Goal: Task Accomplishment & Management: Manage account settings

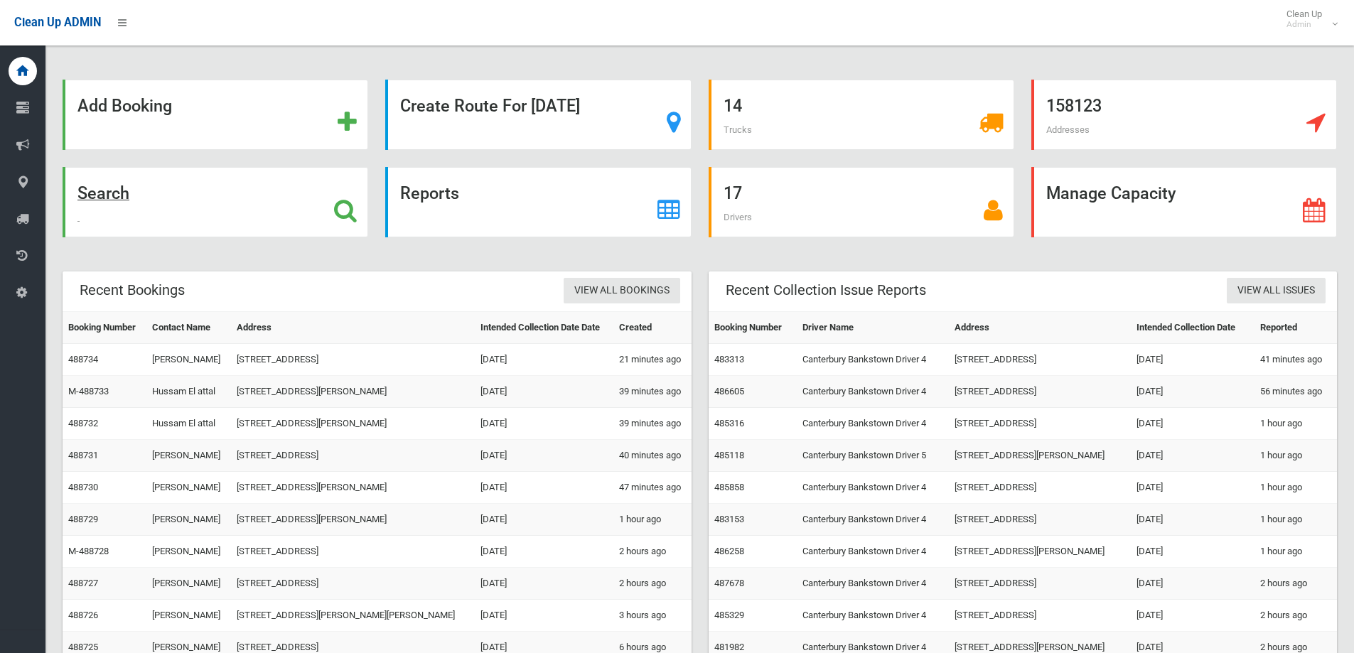
click at [337, 198] on icon at bounding box center [345, 210] width 23 height 24
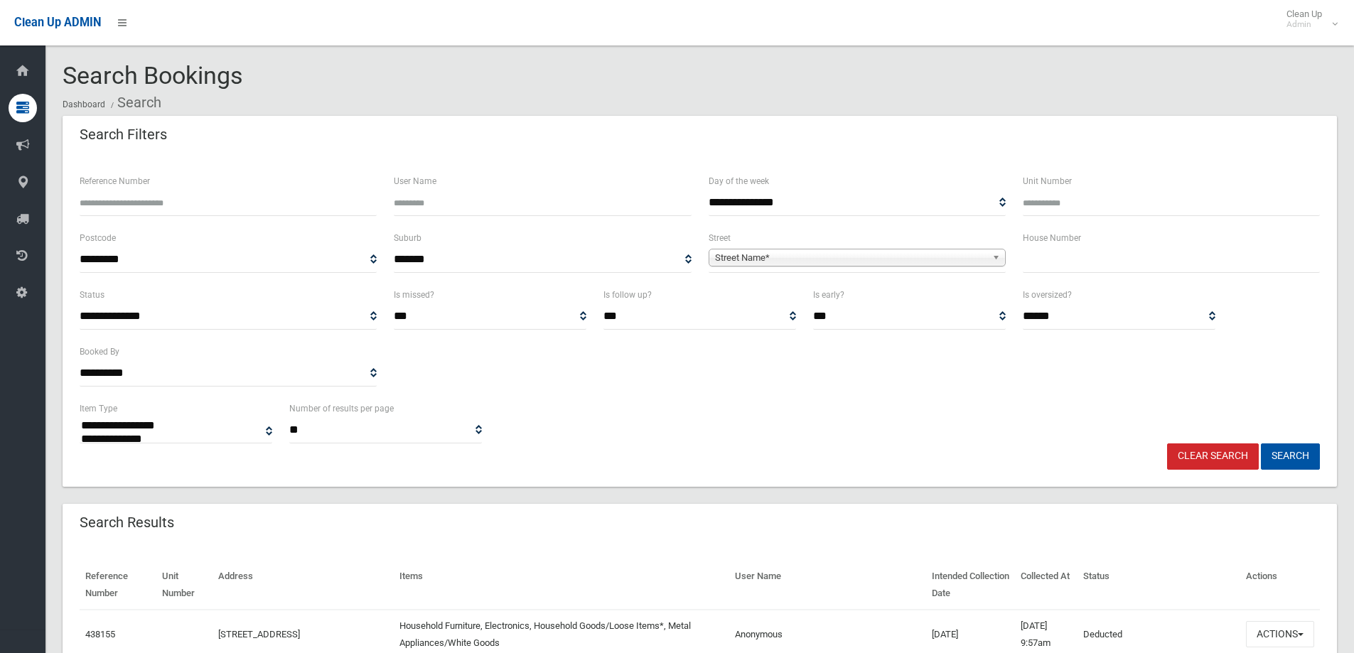
select select
click at [1065, 264] on input "text" at bounding box center [1171, 260] width 297 height 26
type input "**"
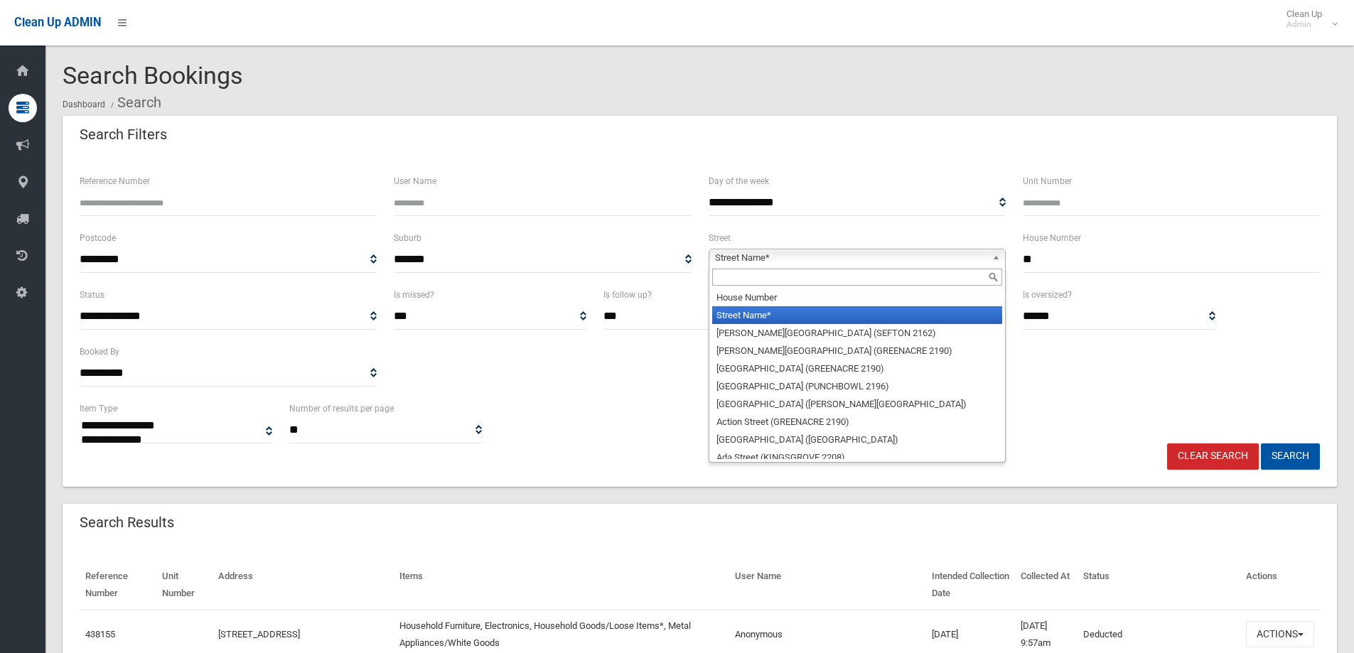
click at [1003, 255] on b at bounding box center [998, 257] width 13 height 16
click at [780, 277] on input "text" at bounding box center [857, 277] width 290 height 17
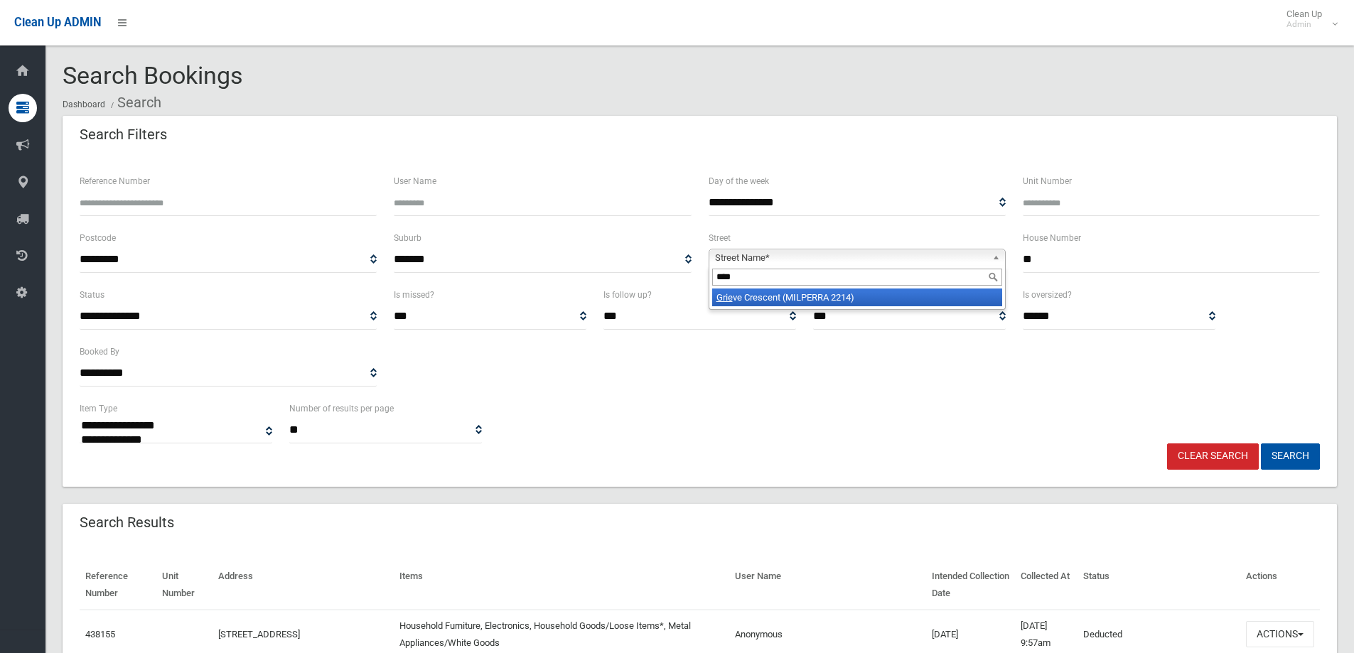
type input "****"
click at [781, 299] on li "Grie ve Crescent (MILPERRA 2214)" at bounding box center [857, 298] width 290 height 18
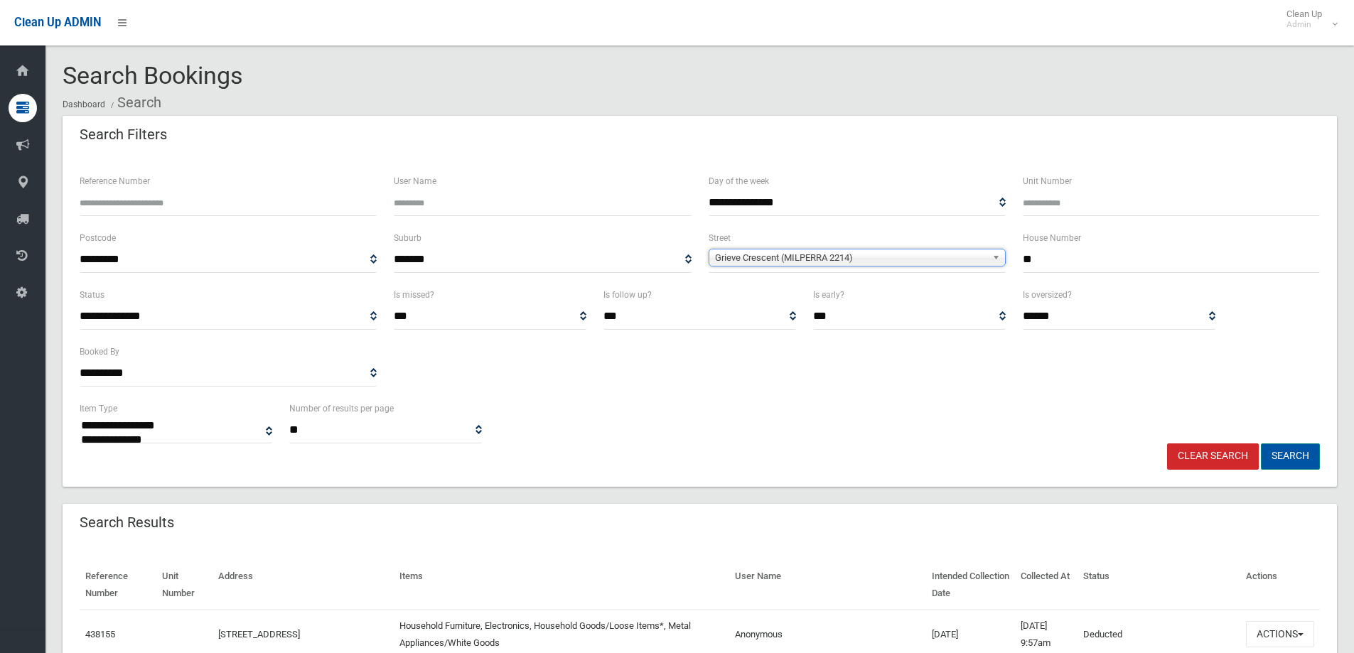
click at [1287, 456] on button "Search" at bounding box center [1290, 457] width 59 height 26
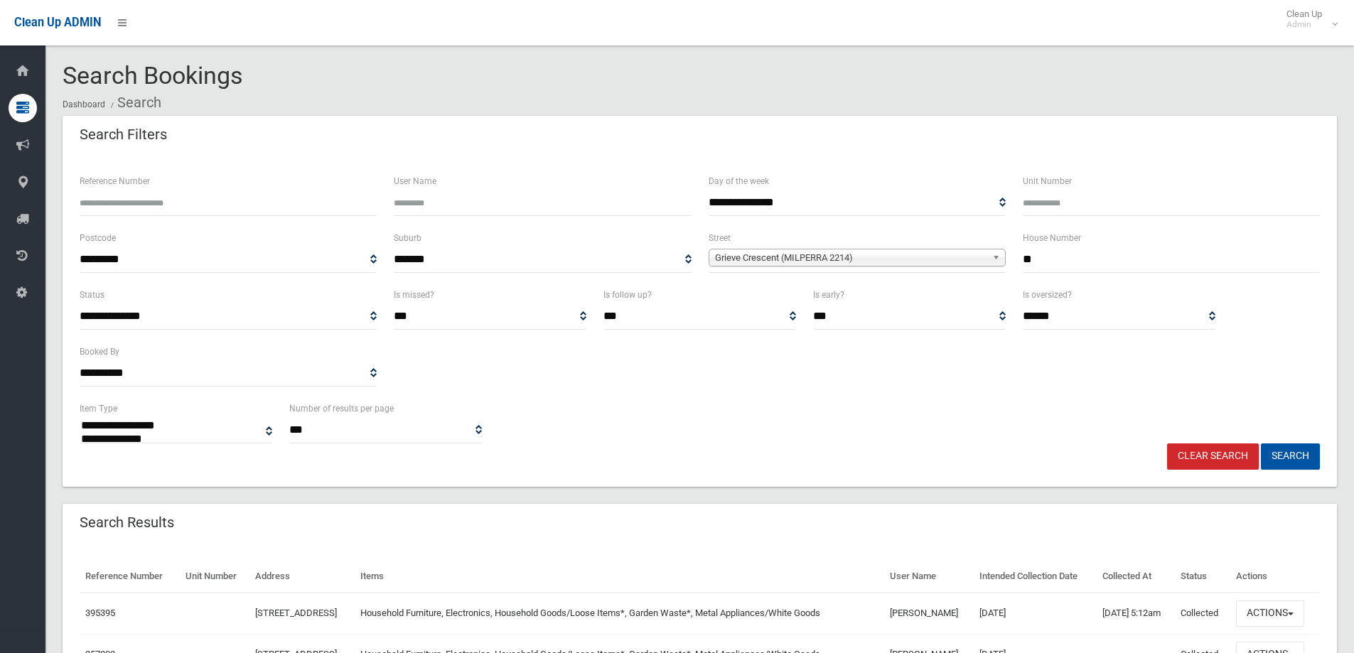
select select
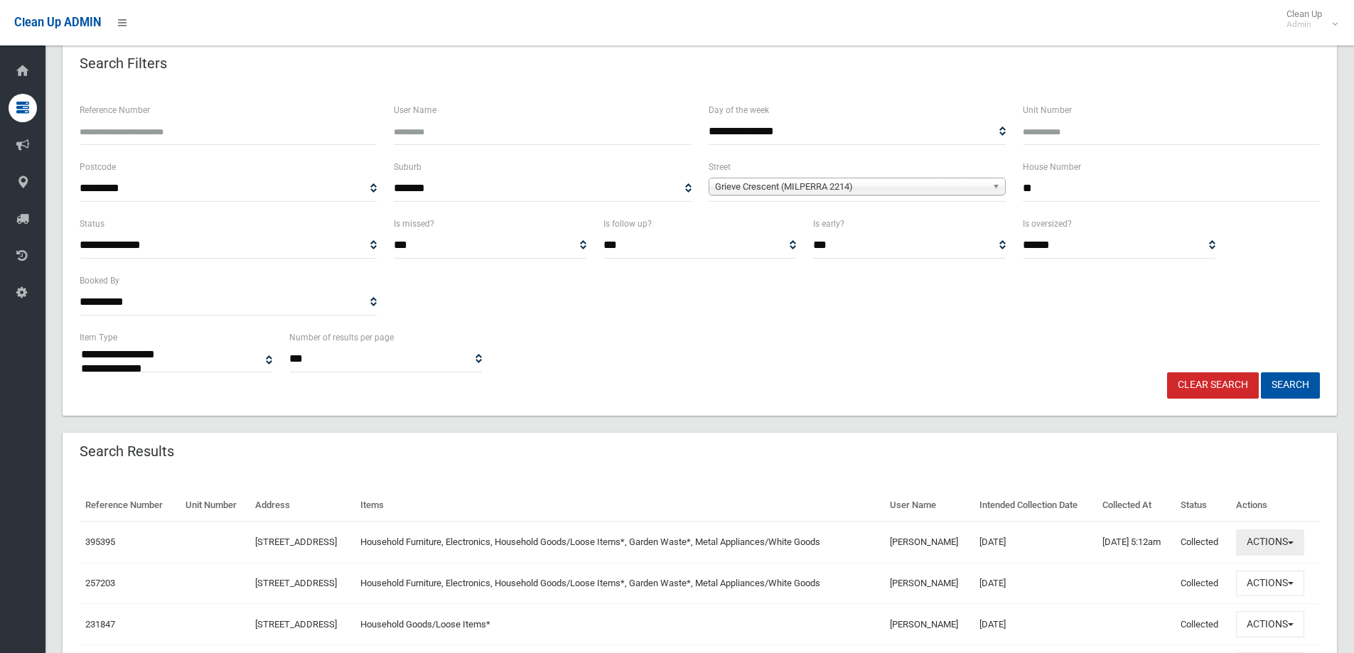
click at [1300, 539] on button "Actions" at bounding box center [1270, 543] width 68 height 26
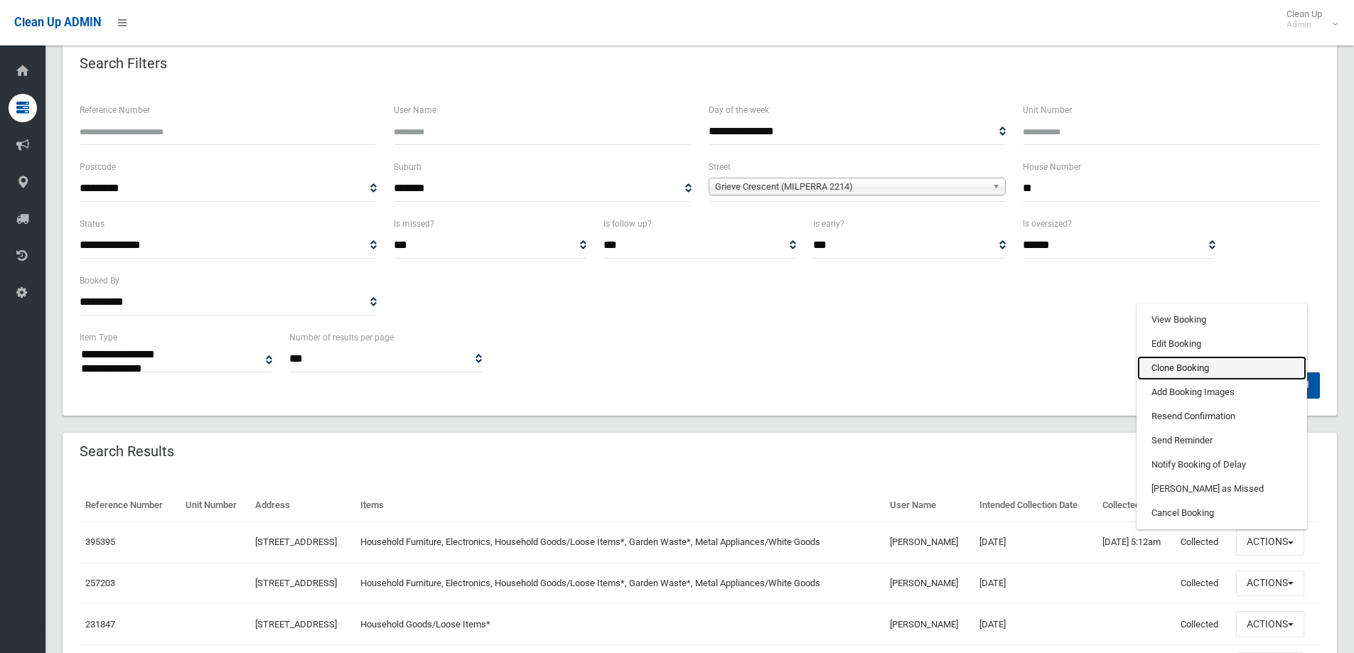
click at [1233, 370] on link "Clone Booking" at bounding box center [1221, 368] width 169 height 24
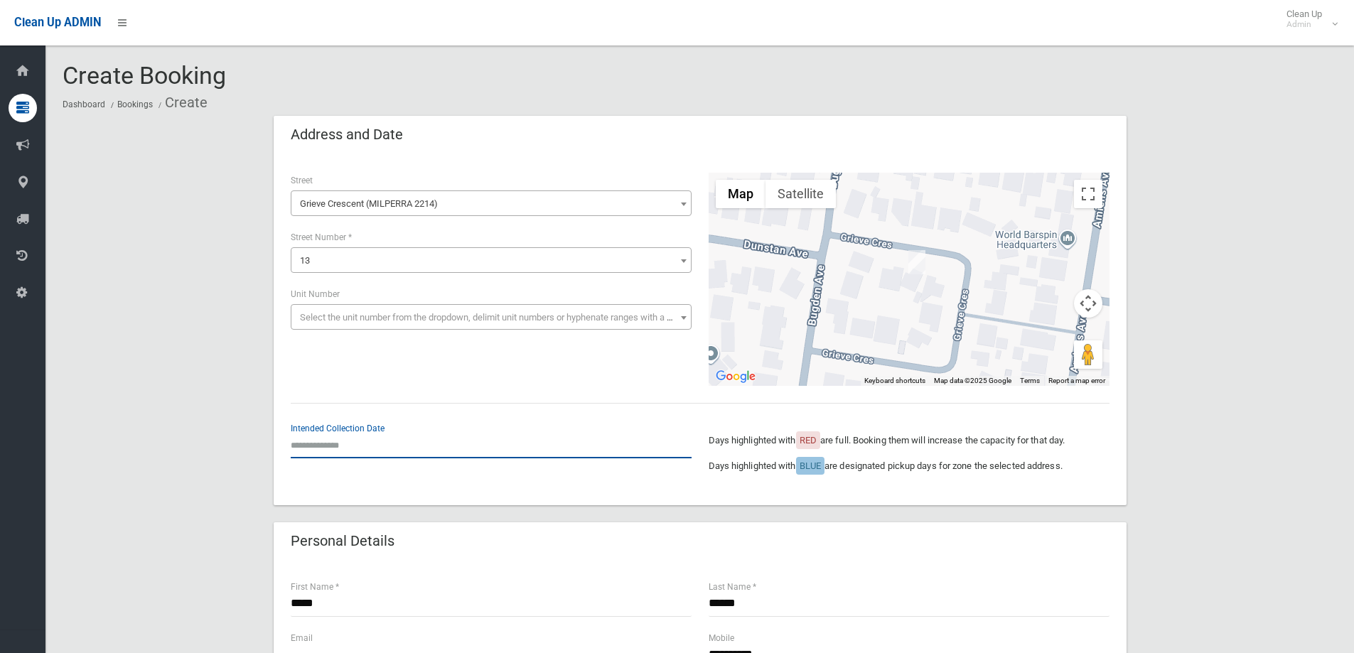
click at [313, 441] on input "text" at bounding box center [491, 445] width 401 height 26
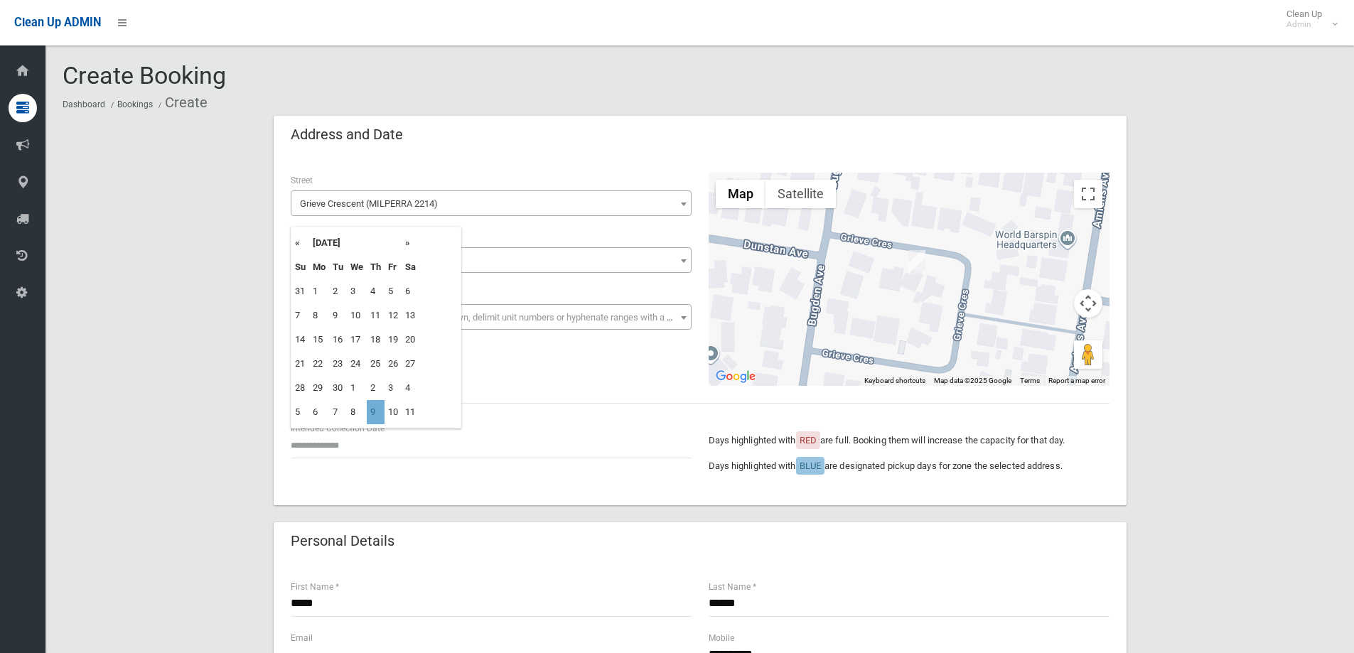
click at [375, 413] on td "9" at bounding box center [376, 412] width 18 height 24
type input "**********"
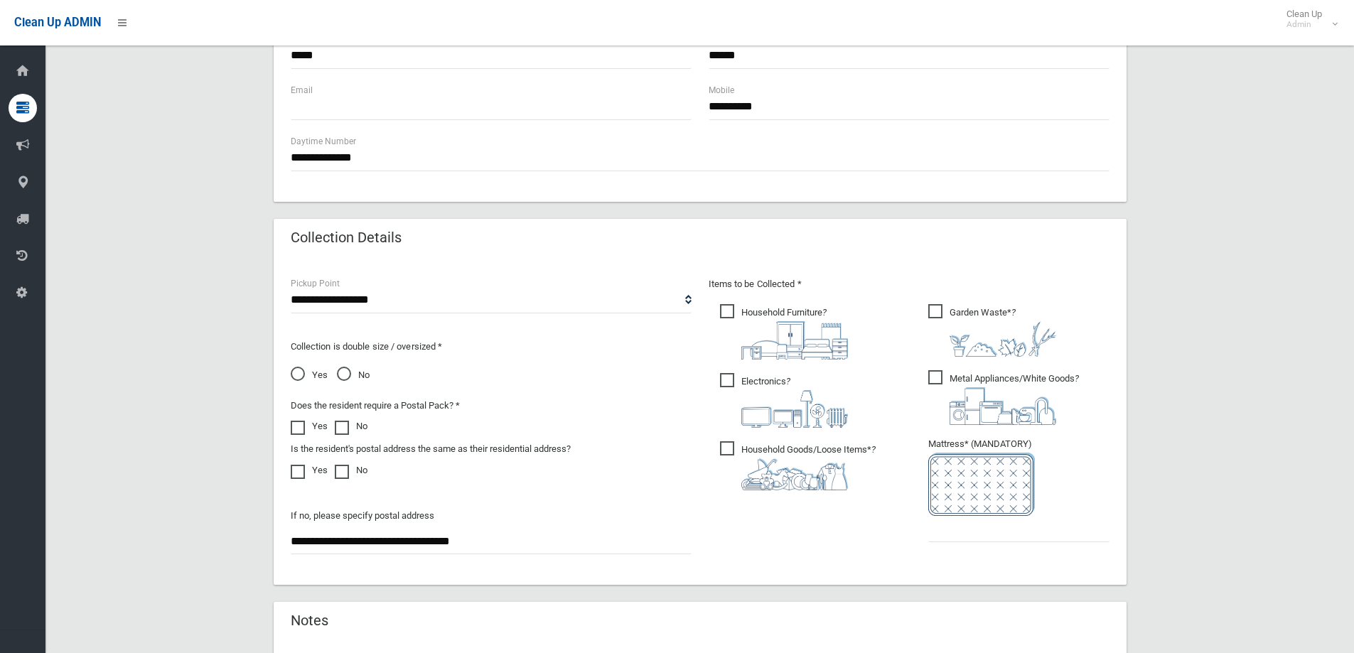
scroll to position [569, 0]
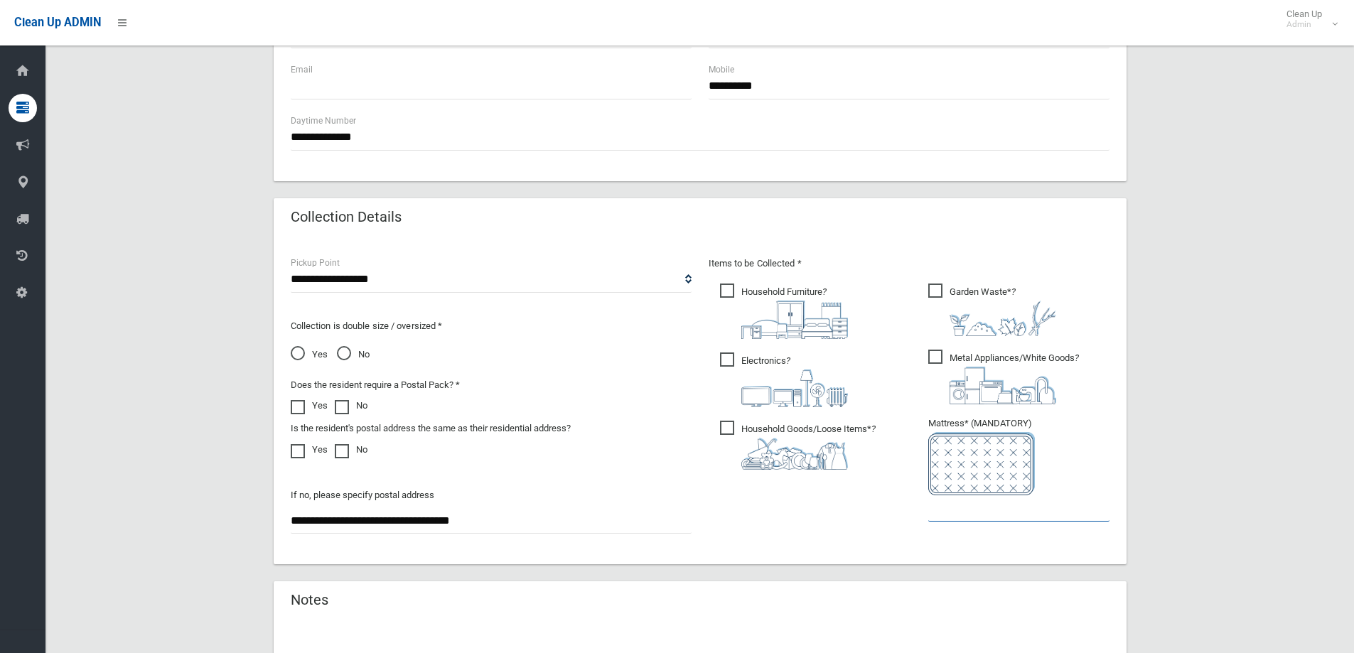
click at [965, 517] on input "text" at bounding box center [1018, 508] width 181 height 26
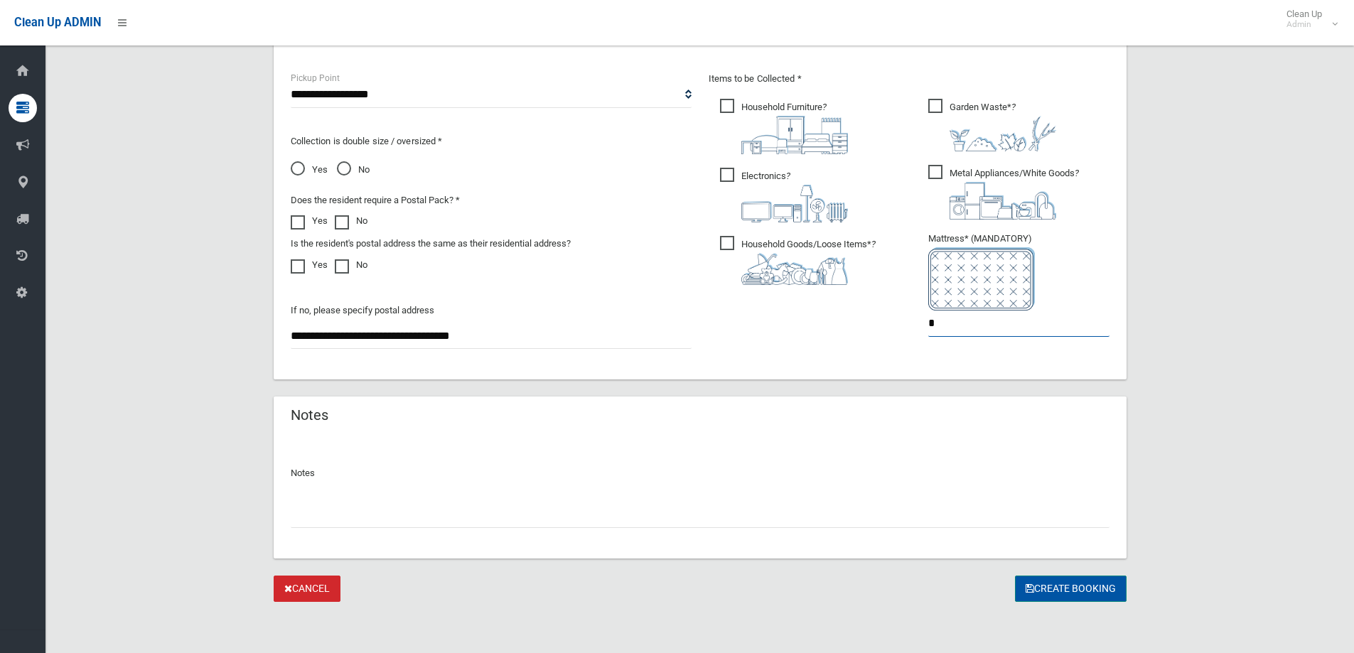
type input "*"
click at [1061, 583] on button "Create Booking" at bounding box center [1071, 589] width 112 height 26
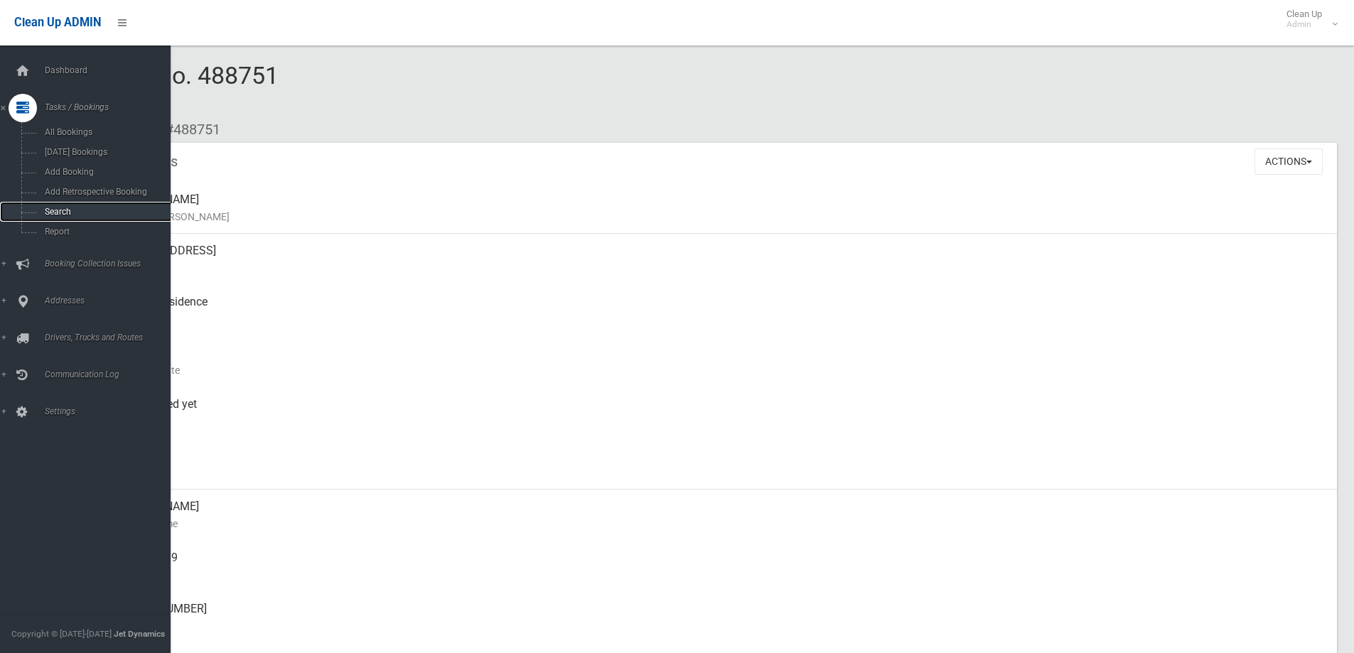
click at [59, 204] on link "Search" at bounding box center [90, 212] width 181 height 20
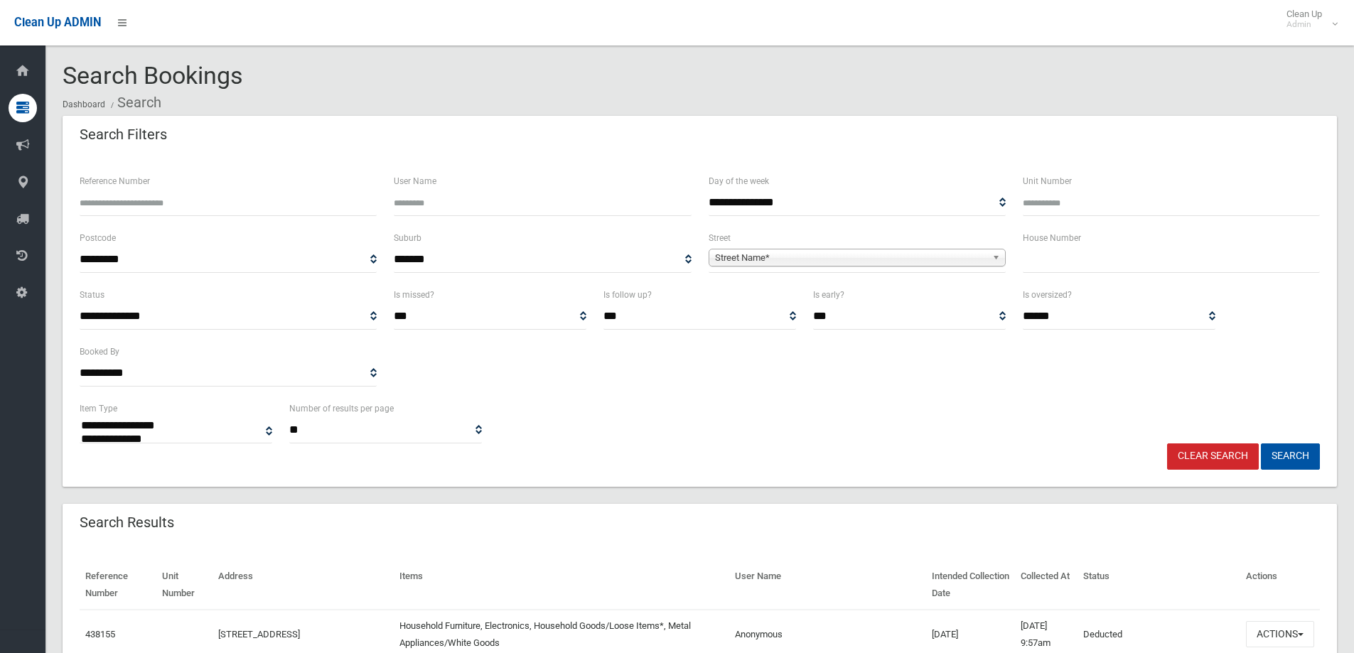
select select
click at [1111, 267] on input "text" at bounding box center [1171, 260] width 297 height 26
type input "**"
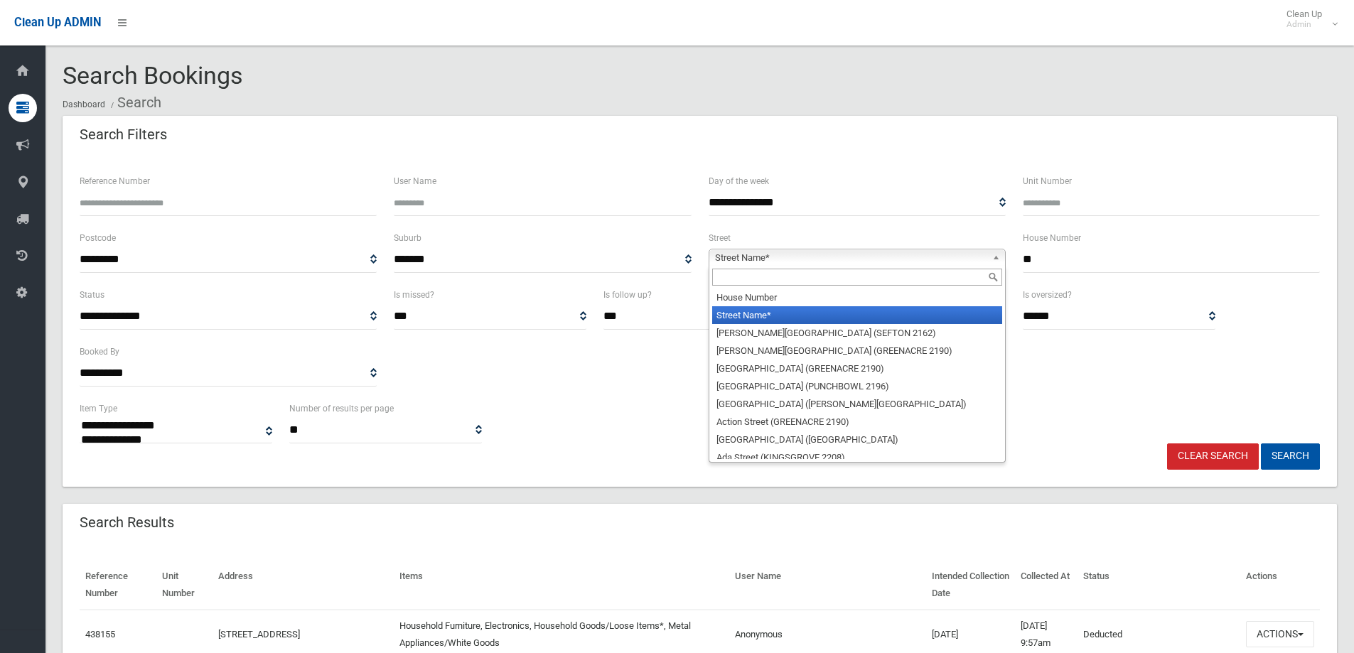
click at [992, 258] on b at bounding box center [998, 257] width 13 height 16
click at [946, 272] on input "text" at bounding box center [857, 277] width 290 height 17
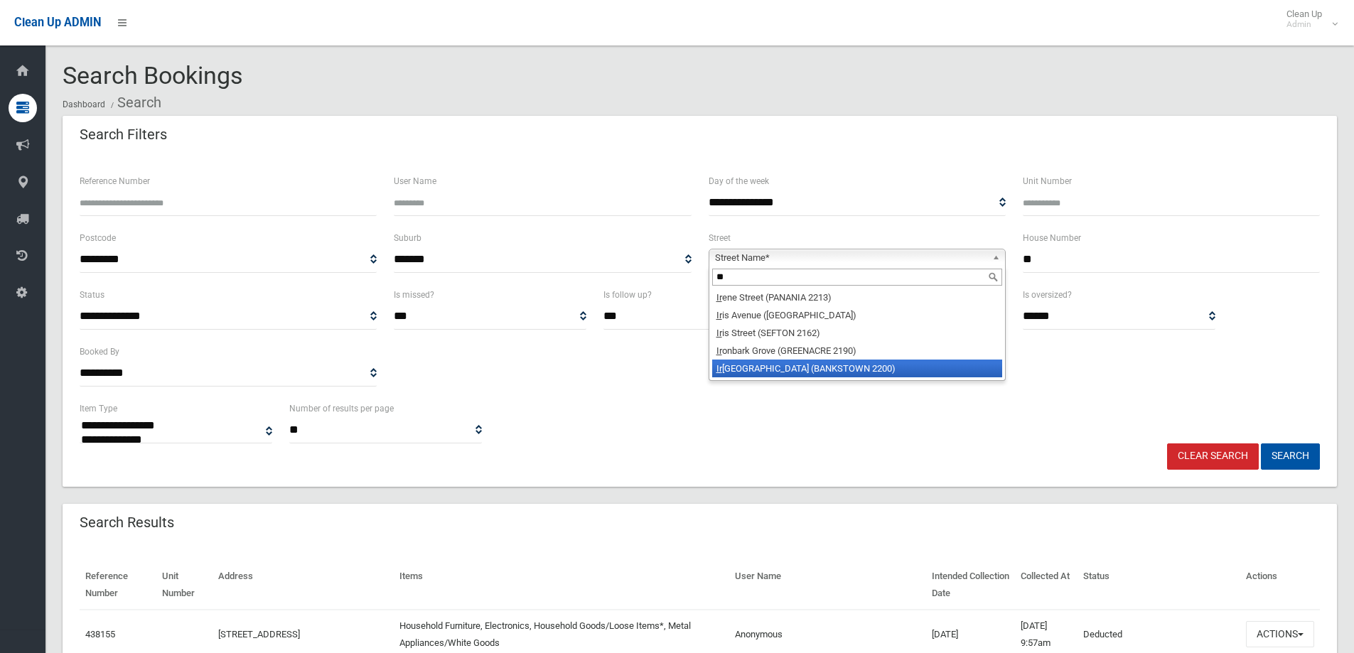
type input "**"
click at [835, 368] on li "Ir vine Street (BANKSTOWN 2200)" at bounding box center [857, 369] width 290 height 18
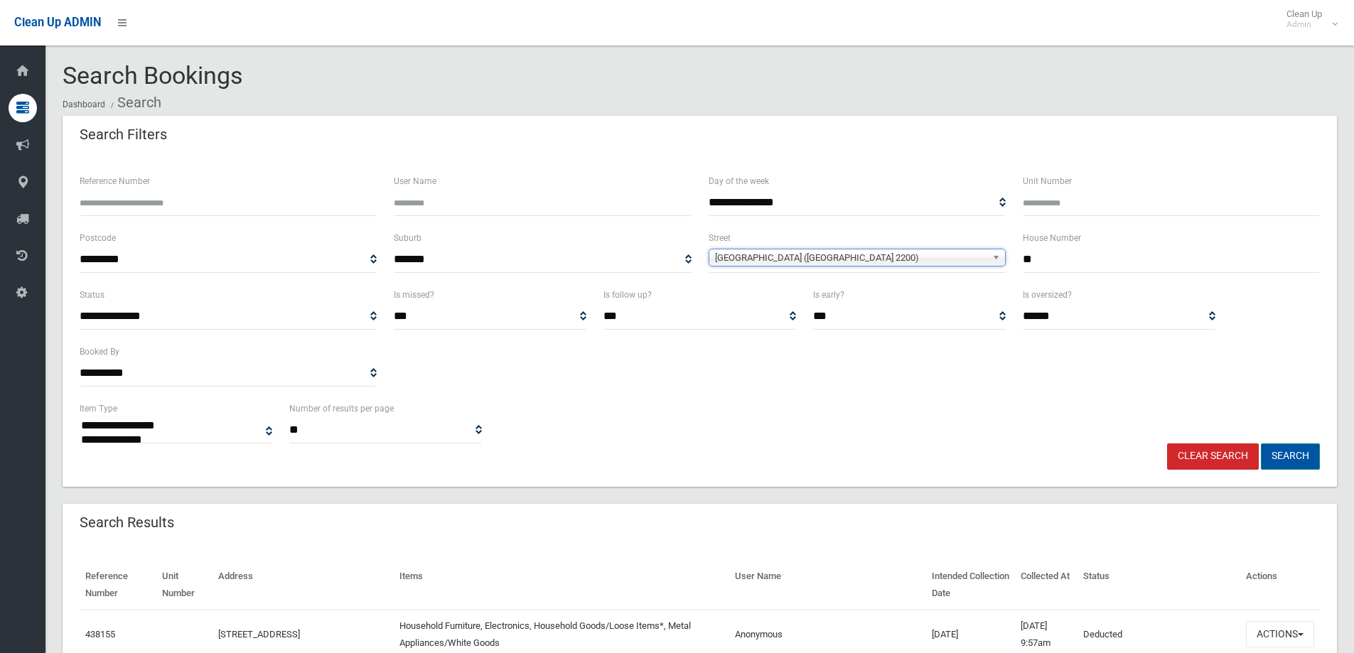
click at [1299, 455] on button "Search" at bounding box center [1290, 457] width 59 height 26
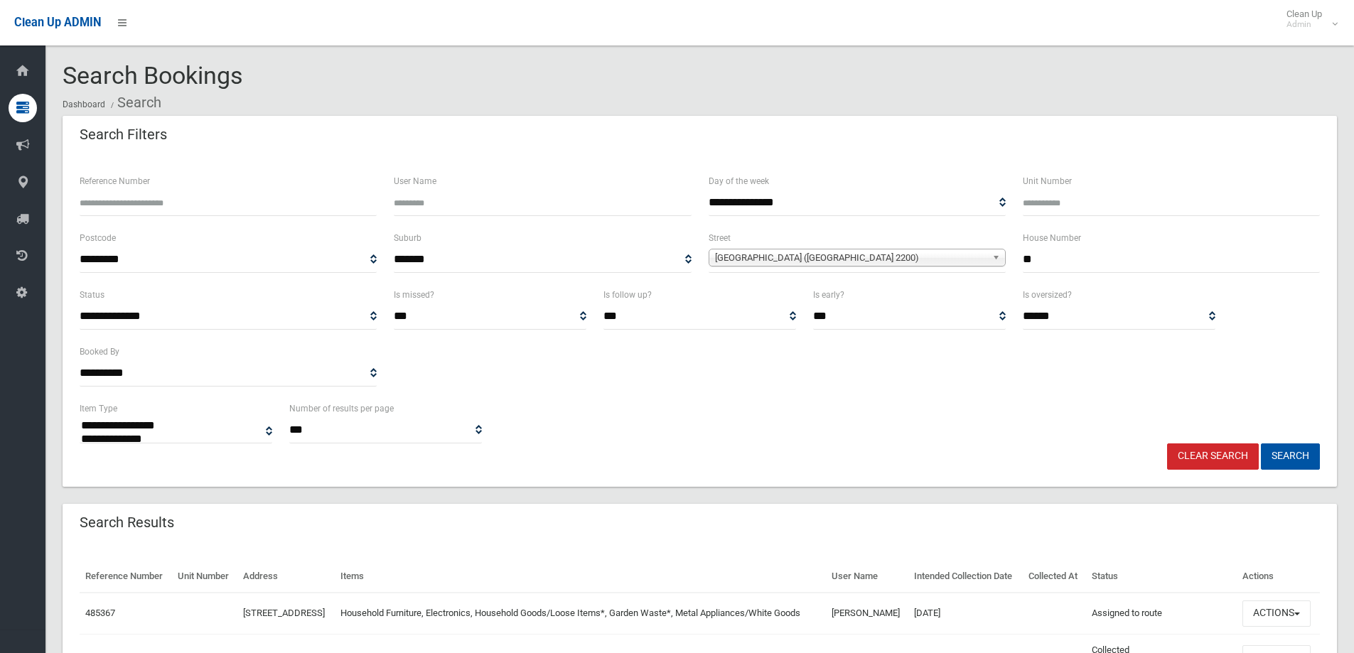
select select
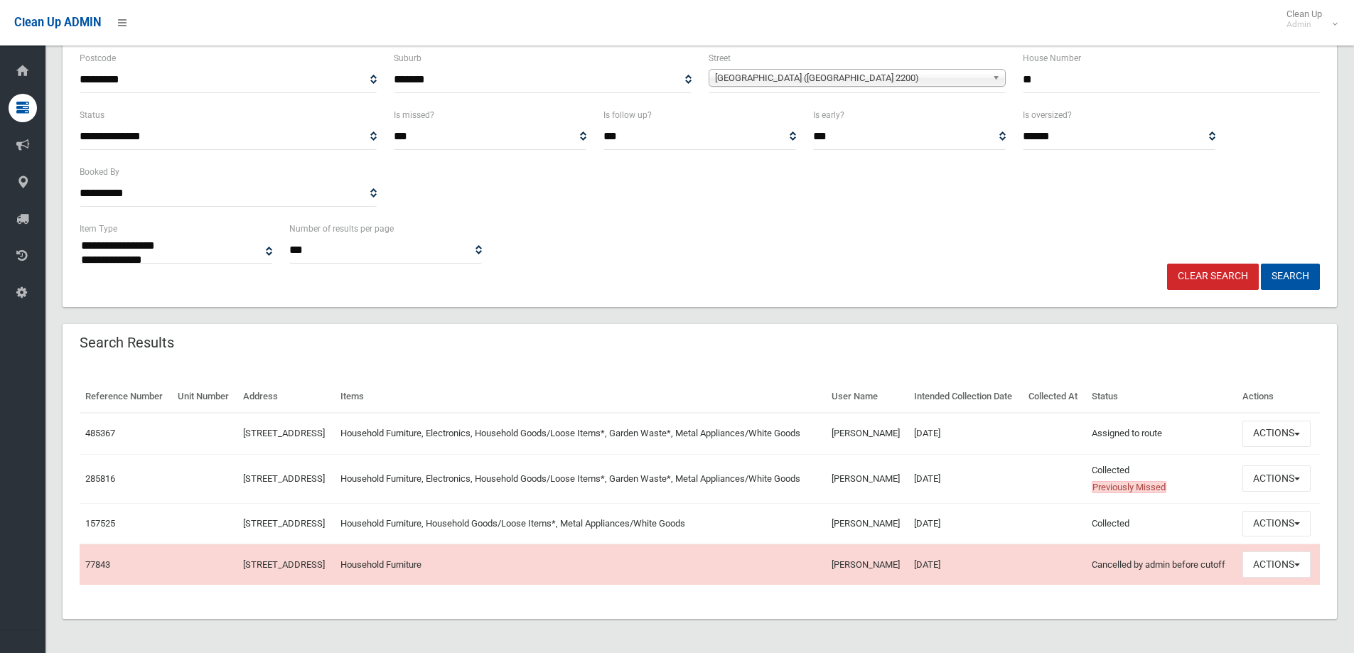
scroll to position [215, 0]
click at [1295, 421] on button "Actions" at bounding box center [1276, 434] width 68 height 26
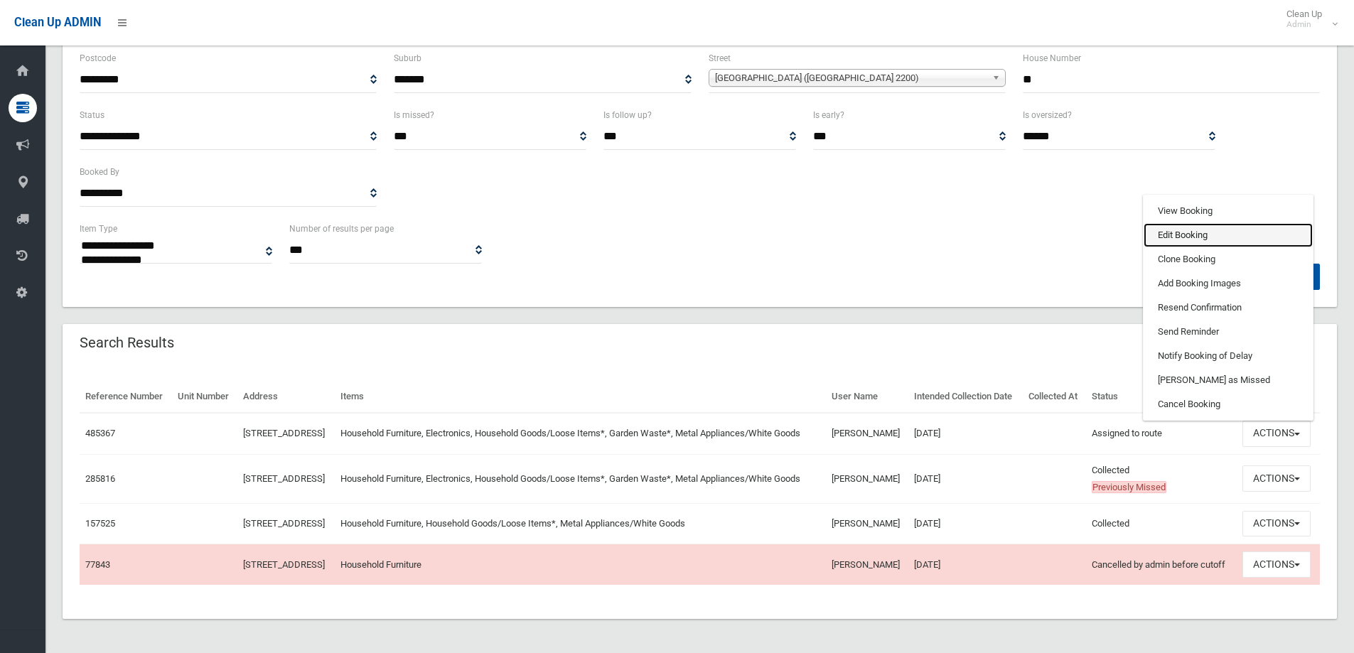
click at [1195, 223] on link "Edit Booking" at bounding box center [1228, 235] width 169 height 24
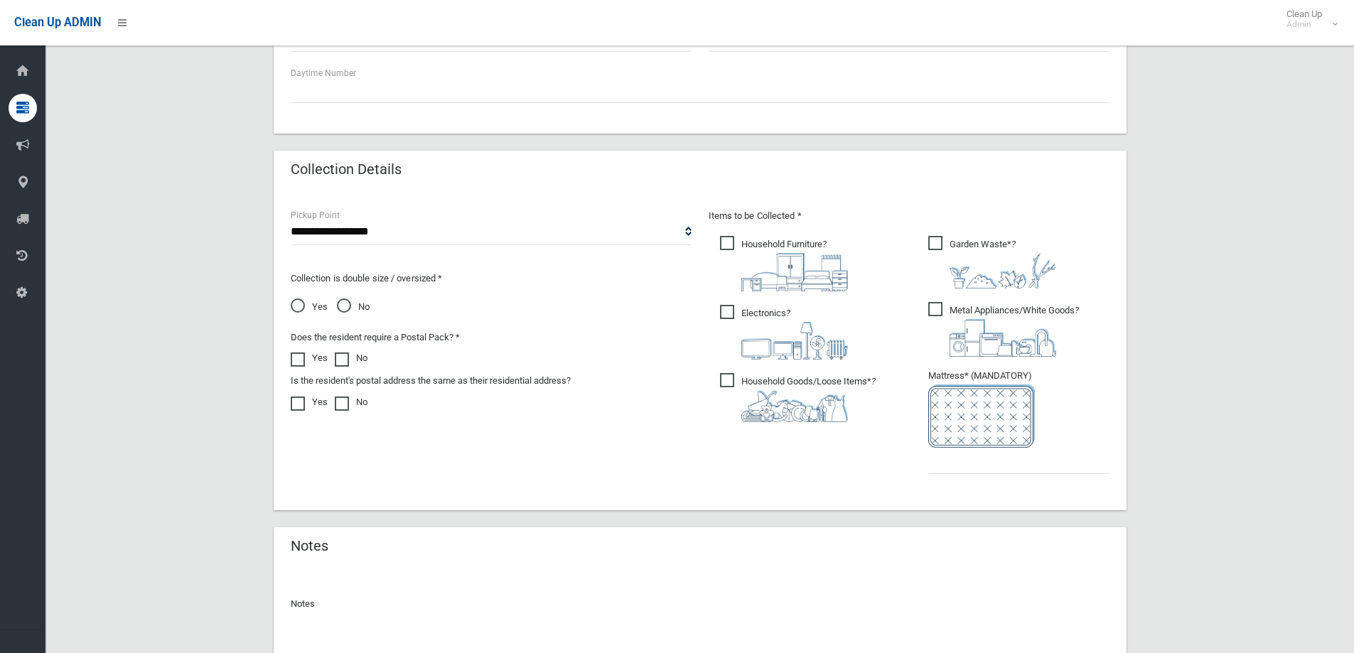
scroll to position [746, 0]
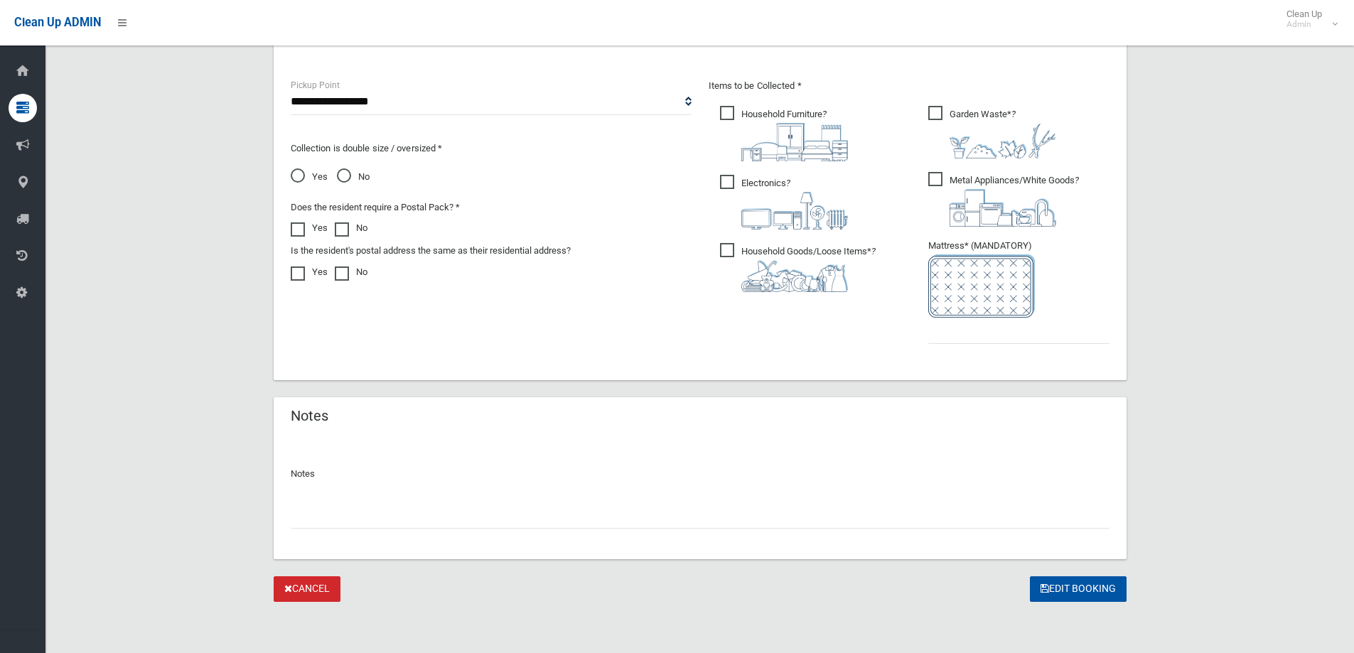
click at [333, 517] on input "text" at bounding box center [700, 516] width 819 height 26
type input "*"
click at [597, 514] on input "**********" at bounding box center [700, 516] width 819 height 26
type input "**********"
click at [960, 329] on input "text" at bounding box center [1018, 331] width 181 height 26
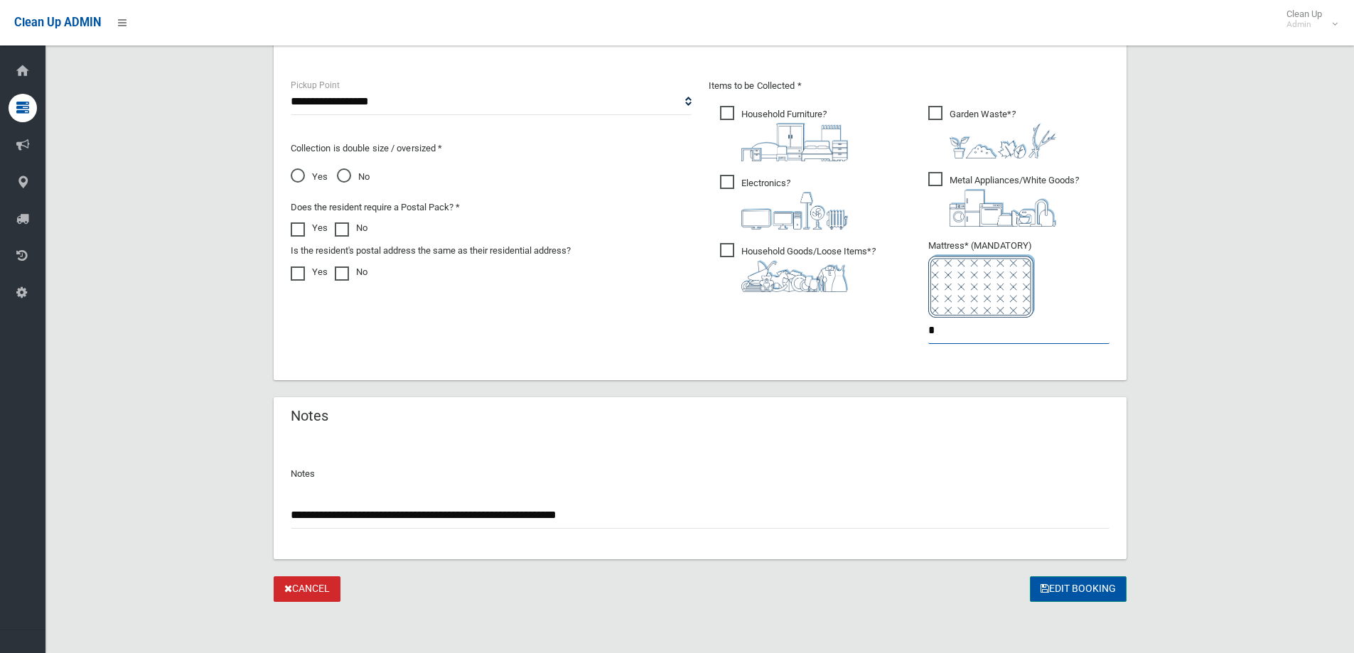
type input "*"
click at [1078, 586] on button "Edit Booking" at bounding box center [1078, 589] width 97 height 26
